Goal: Register for event/course

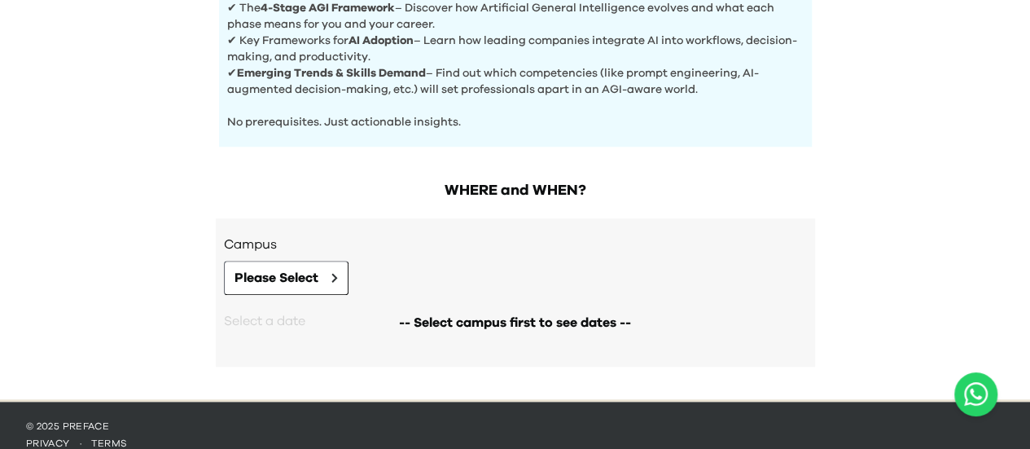
scroll to position [733, 0]
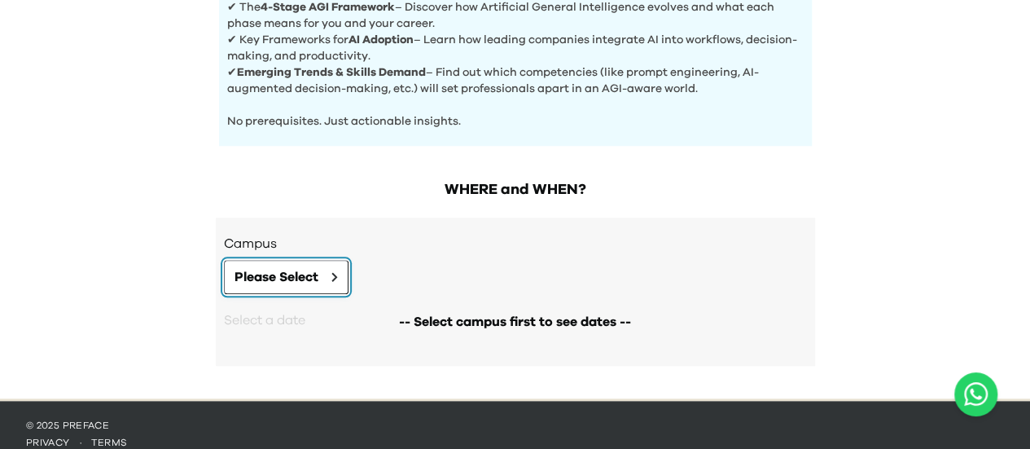
click at [323, 270] on button "Please Select" at bounding box center [286, 277] width 125 height 34
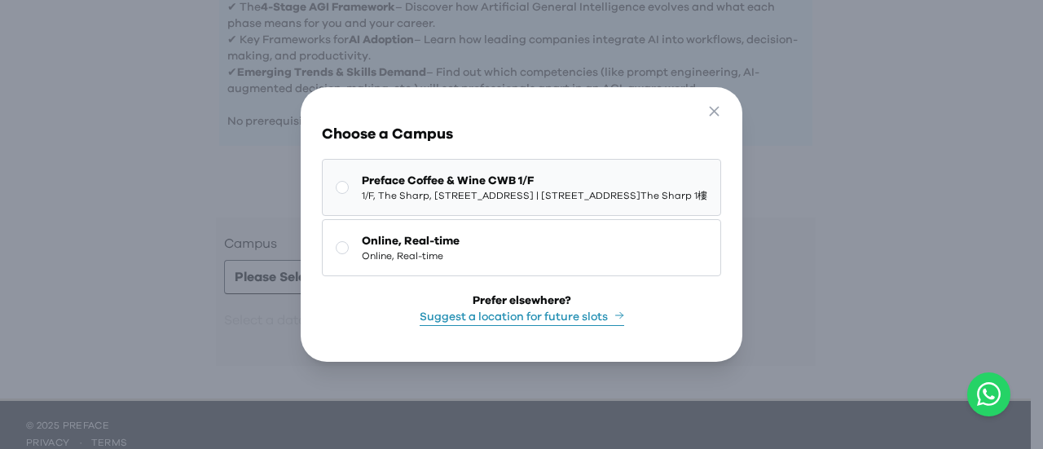
click at [393, 189] on span "1/F, The Sharp, 11 Sharp Street East, Causeway Bay | 銅鑼灣霎東街11號The Sharp 1樓" at bounding box center [534, 195] width 345 height 13
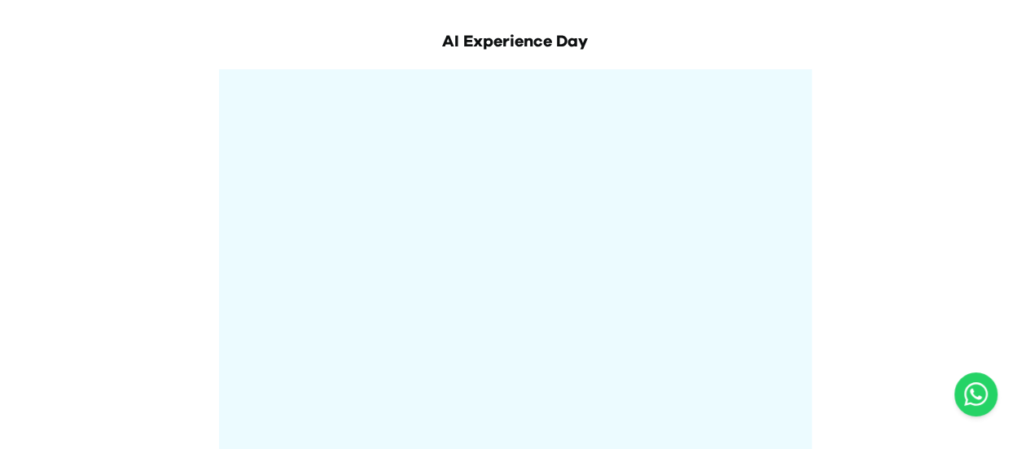
scroll to position [0, 0]
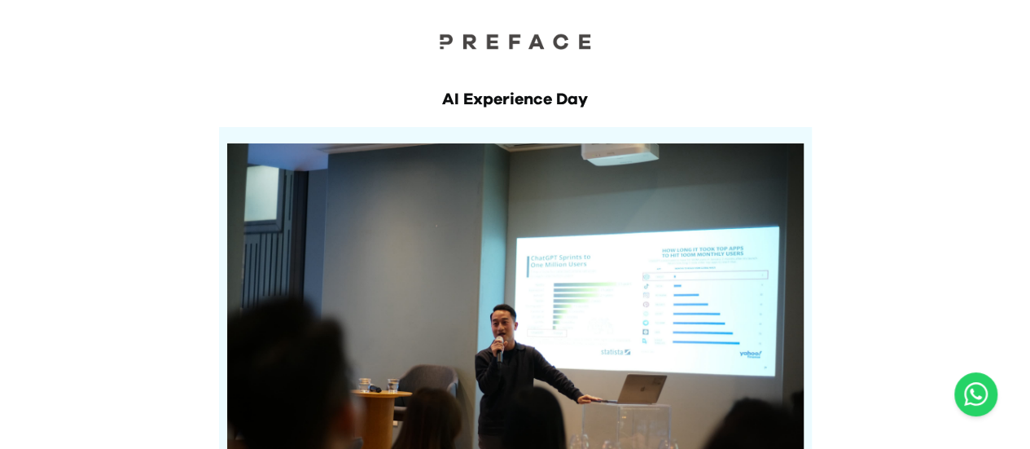
click at [552, 37] on img at bounding box center [515, 41] width 163 height 17
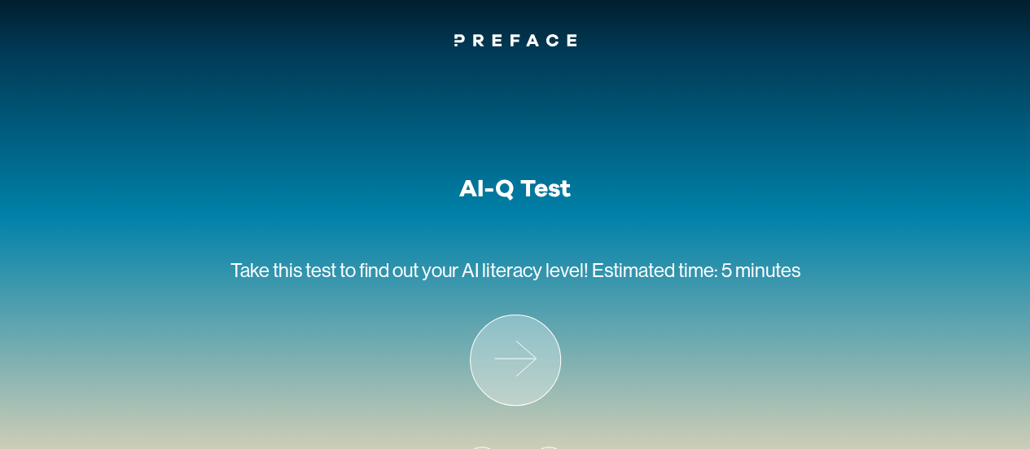
click at [519, 332] on icon at bounding box center [516, 360] width 90 height 90
